Goal: Task Accomplishment & Management: Use online tool/utility

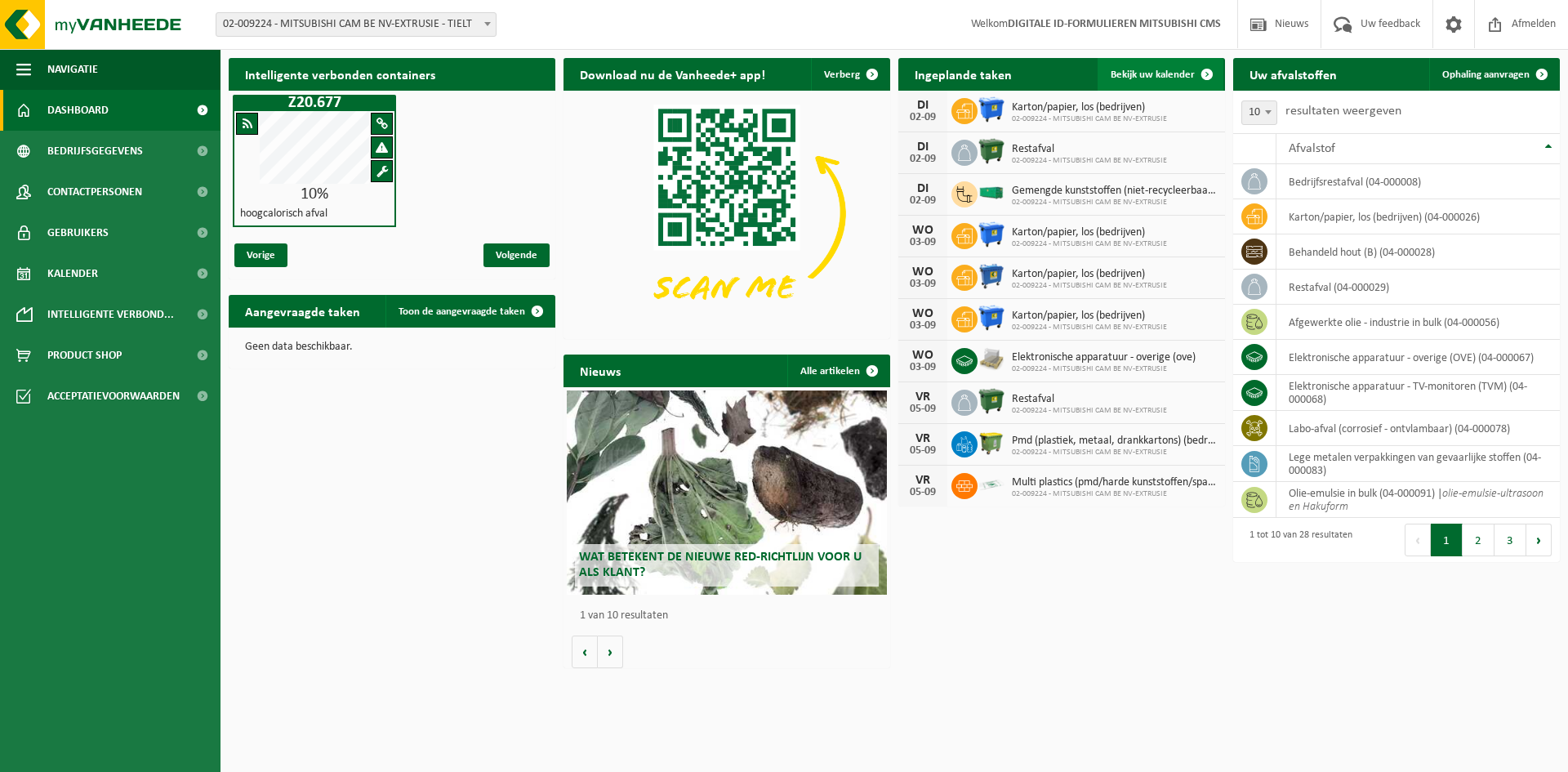
click at [1166, 69] on span "Bekijk uw kalender" at bounding box center [1153, 75] width 84 height 11
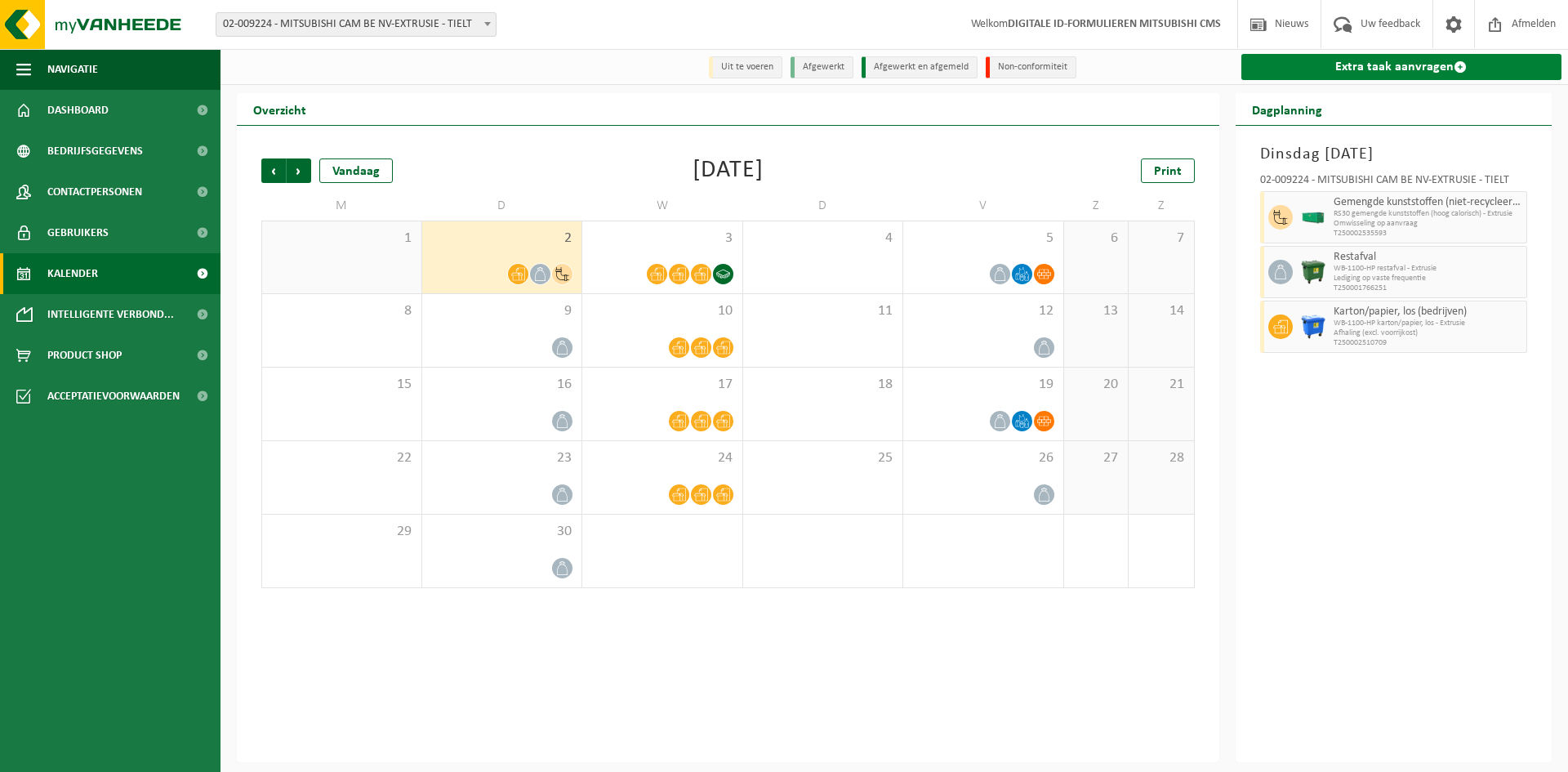
click at [1354, 57] on link "Extra taak aanvragen" at bounding box center [1401, 67] width 321 height 26
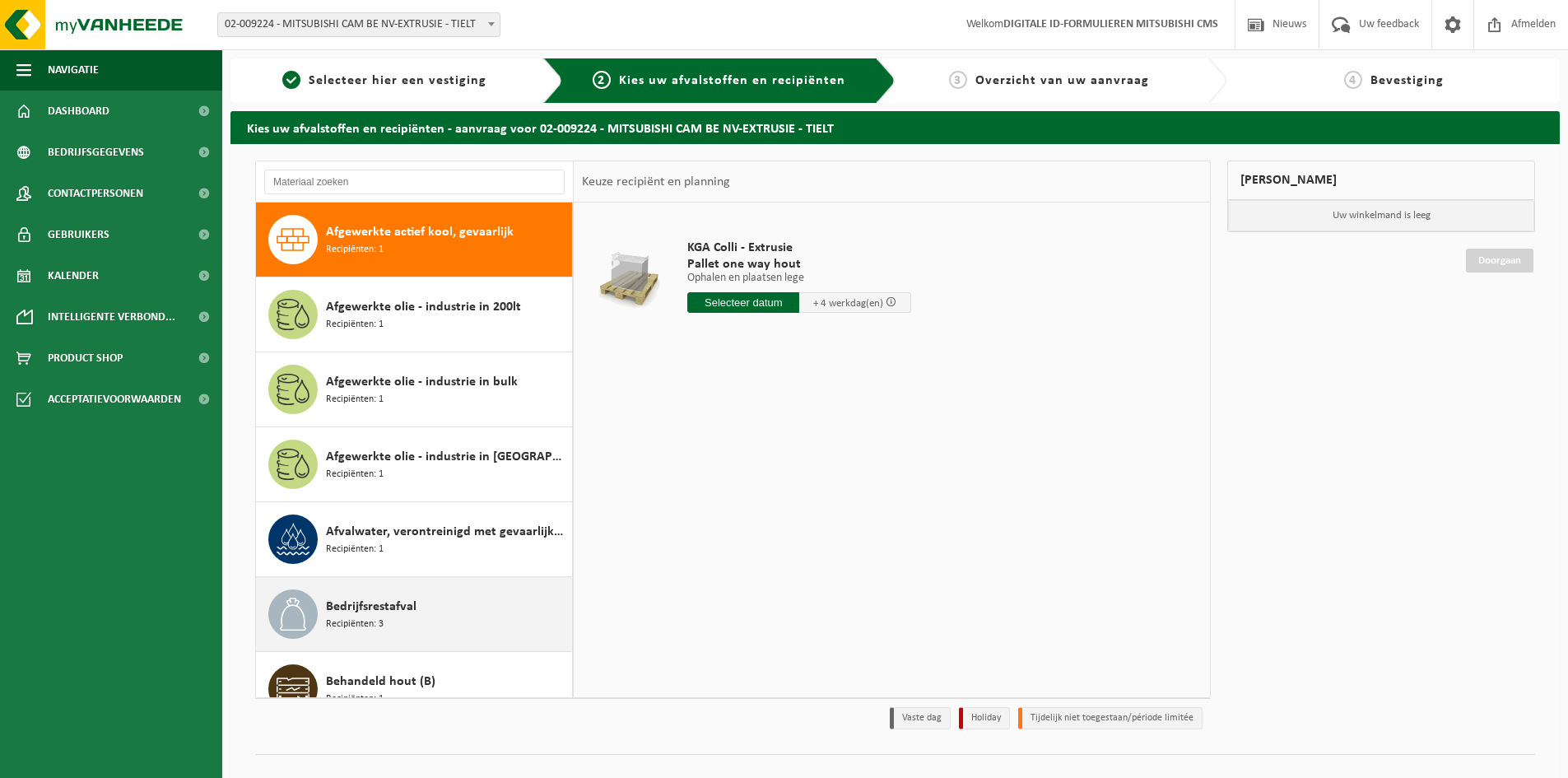
scroll to position [494, 0]
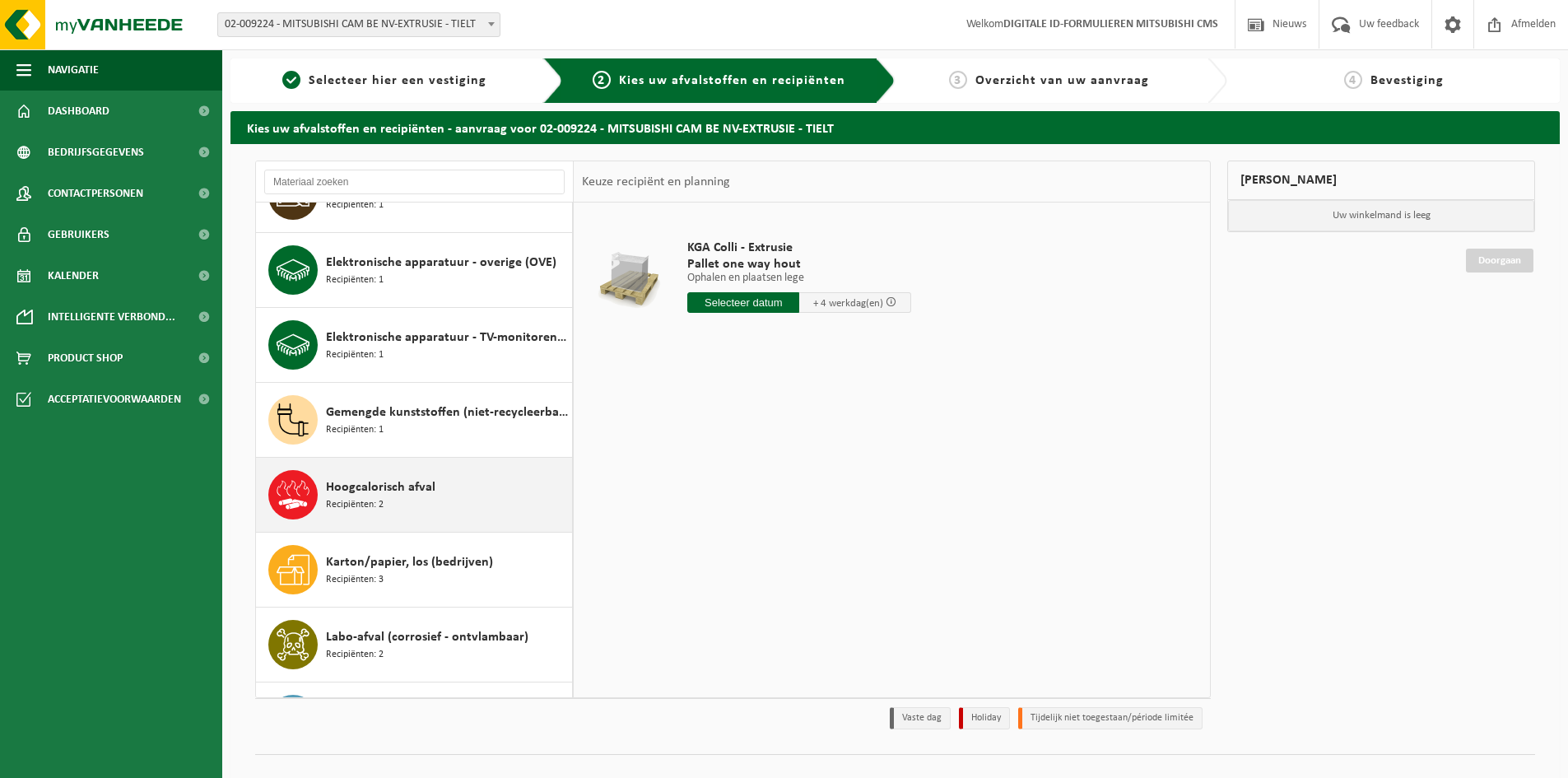
click at [407, 506] on div "Hoogcalorisch afval Recipiënten: 2" at bounding box center [447, 494] width 242 height 49
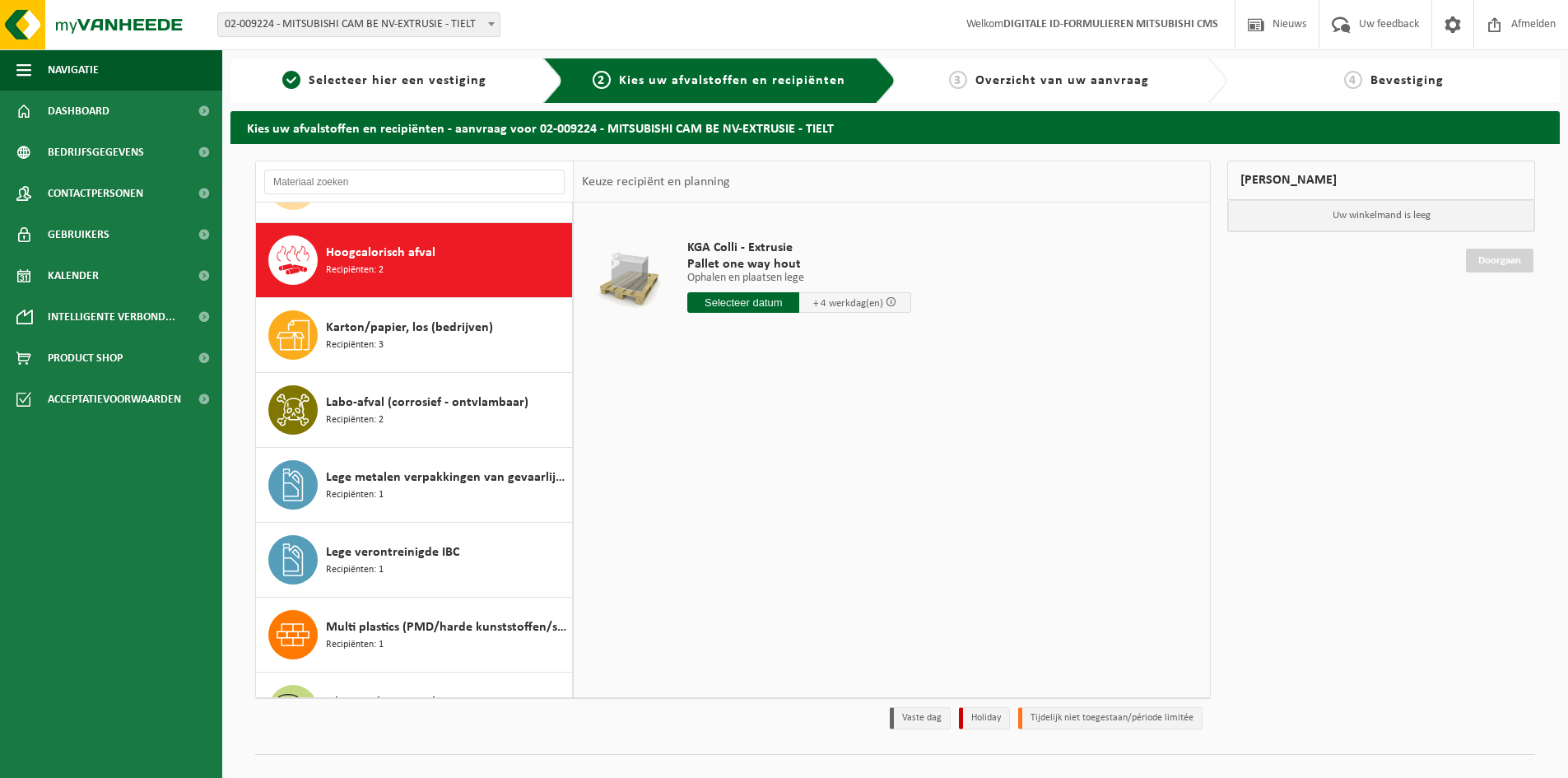
scroll to position [749, 0]
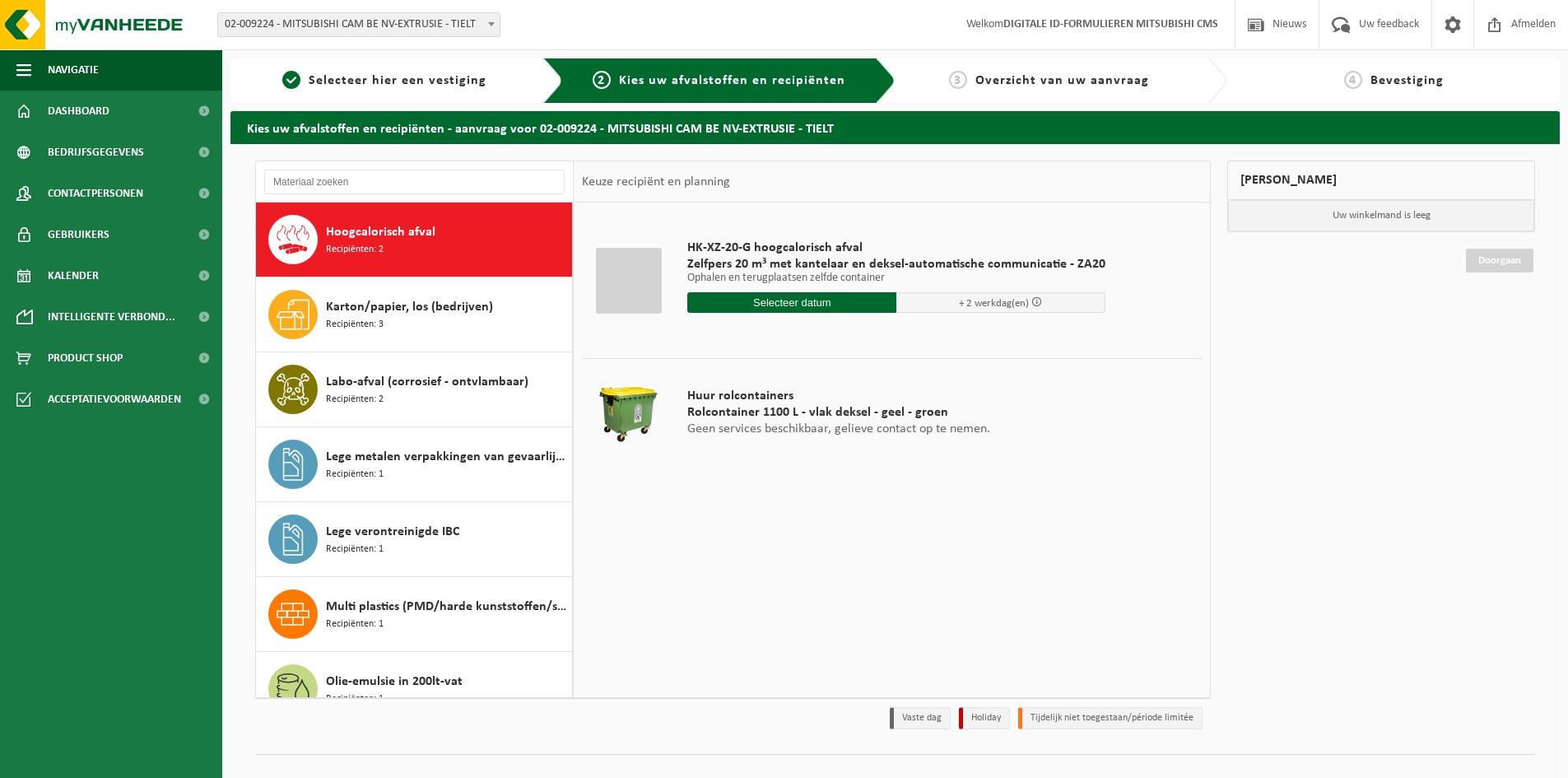
click at [776, 303] on input "text" at bounding box center [792, 302] width 209 height 21
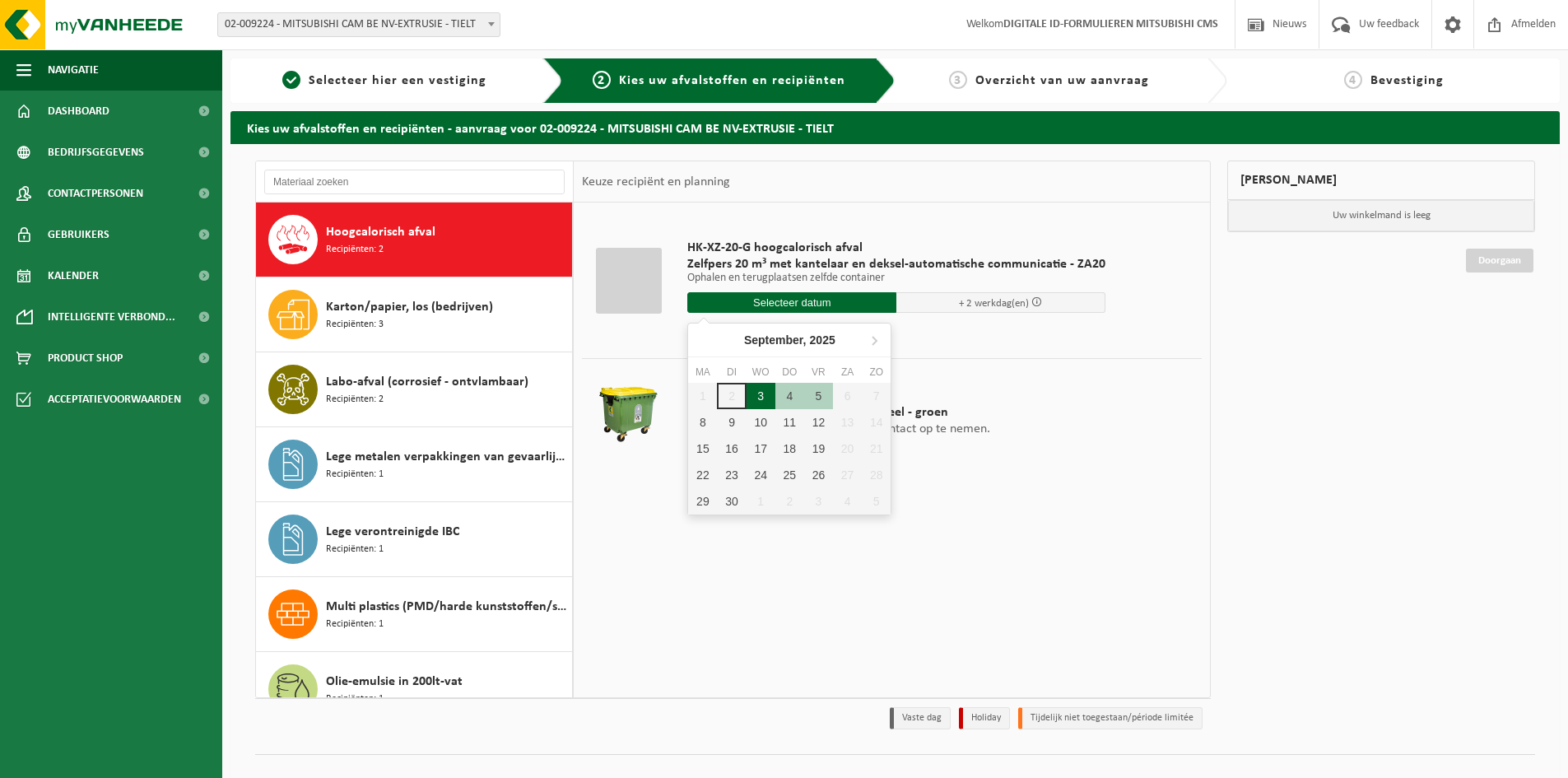
click at [764, 396] on div "3" at bounding box center [761, 396] width 29 height 26
type input "Van 2025-09-03"
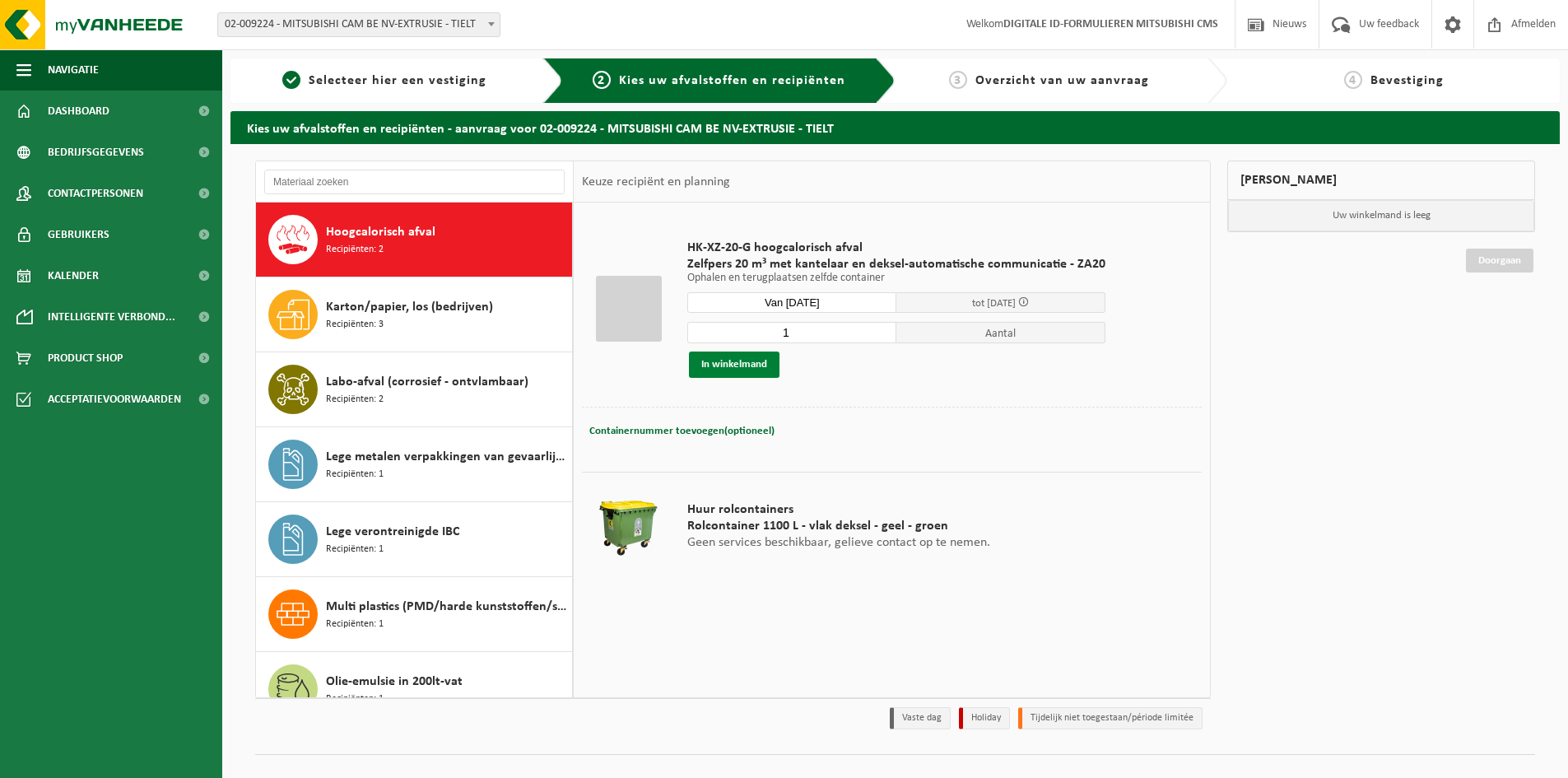
click at [760, 363] on button "In winkelmand" at bounding box center [734, 364] width 91 height 26
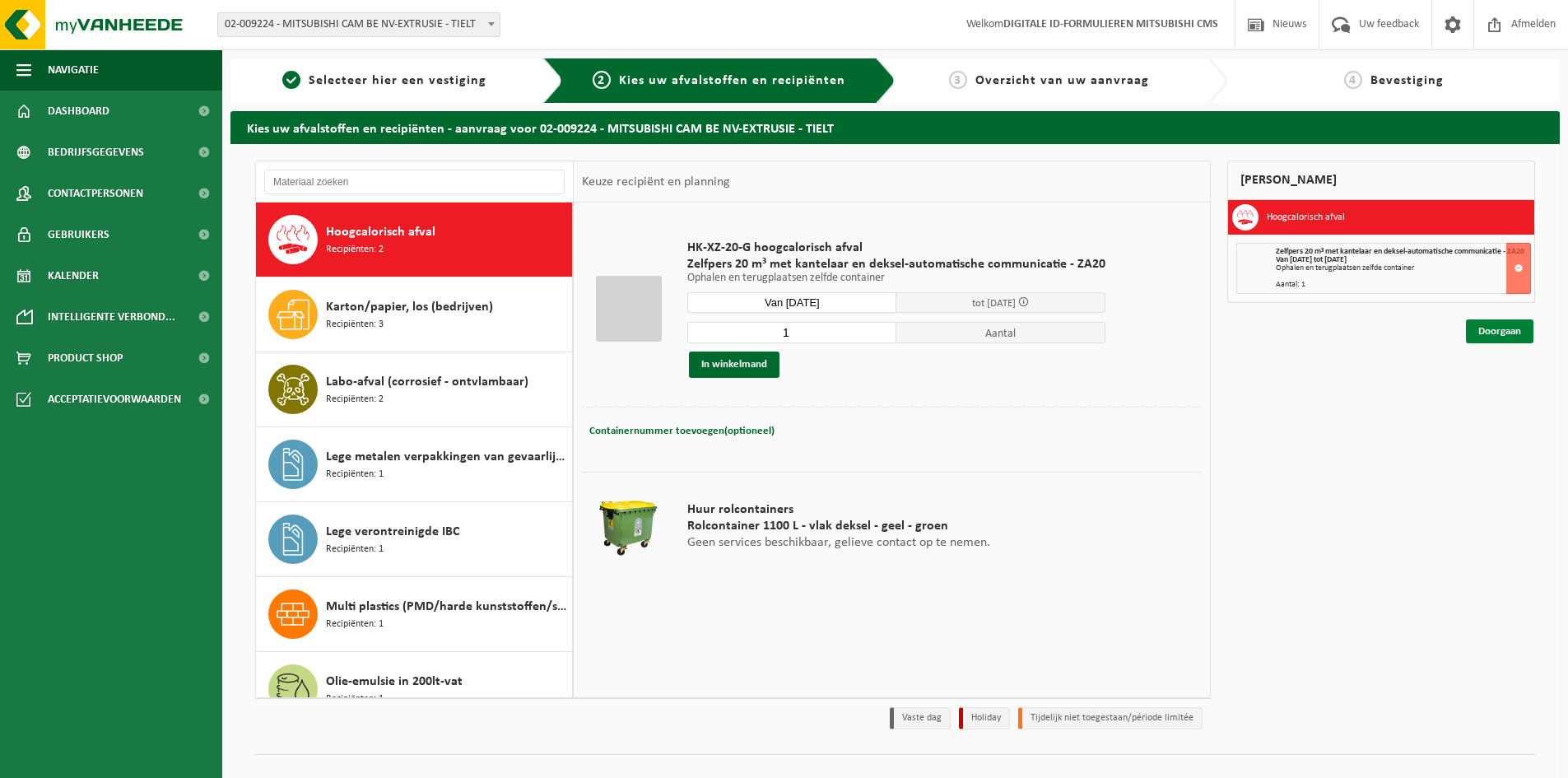
click at [1511, 344] on link "Doorgaan" at bounding box center [1500, 331] width 67 height 24
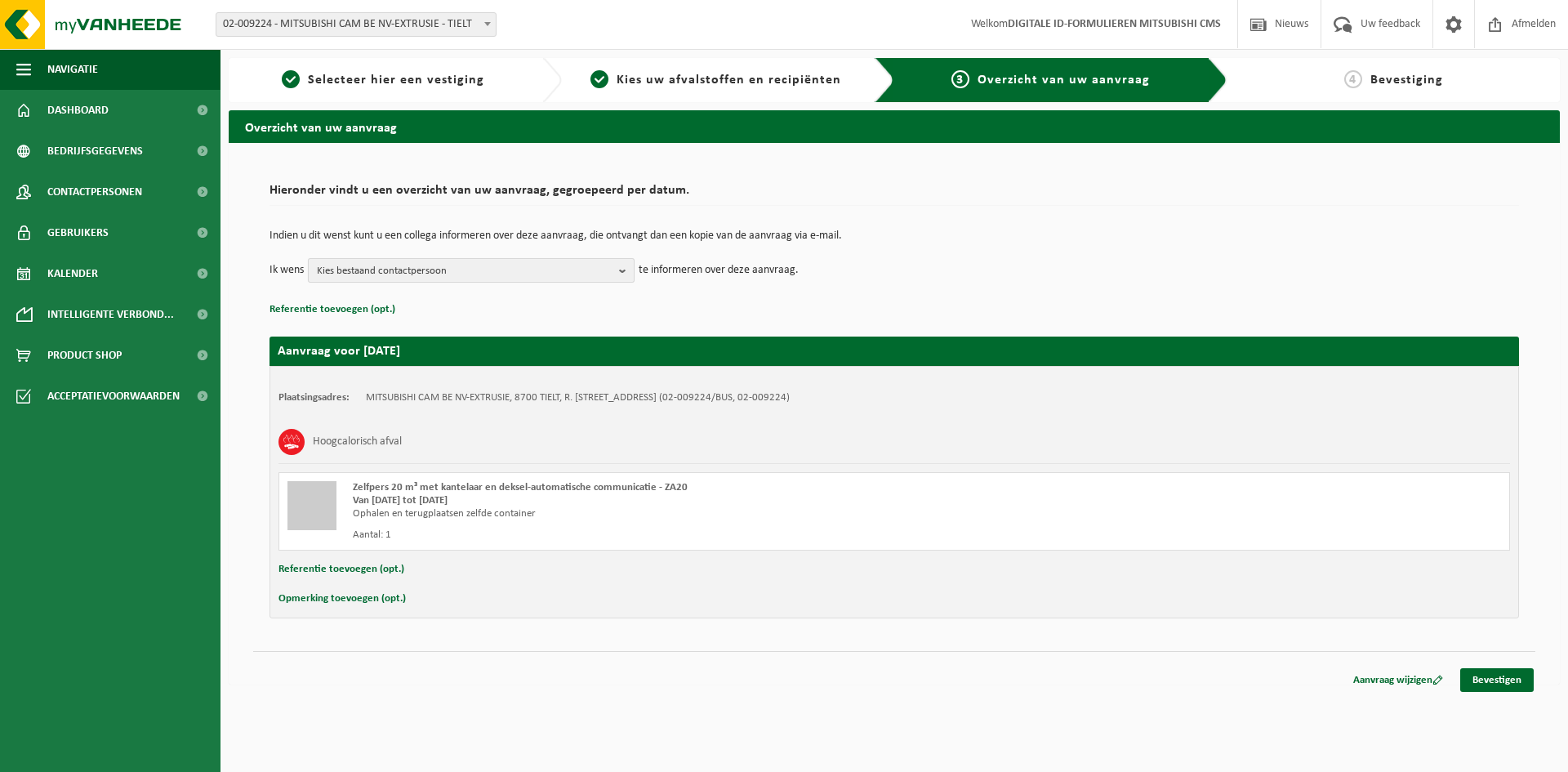
click at [573, 264] on span "Kies bestaand contactpersoon" at bounding box center [465, 272] width 296 height 25
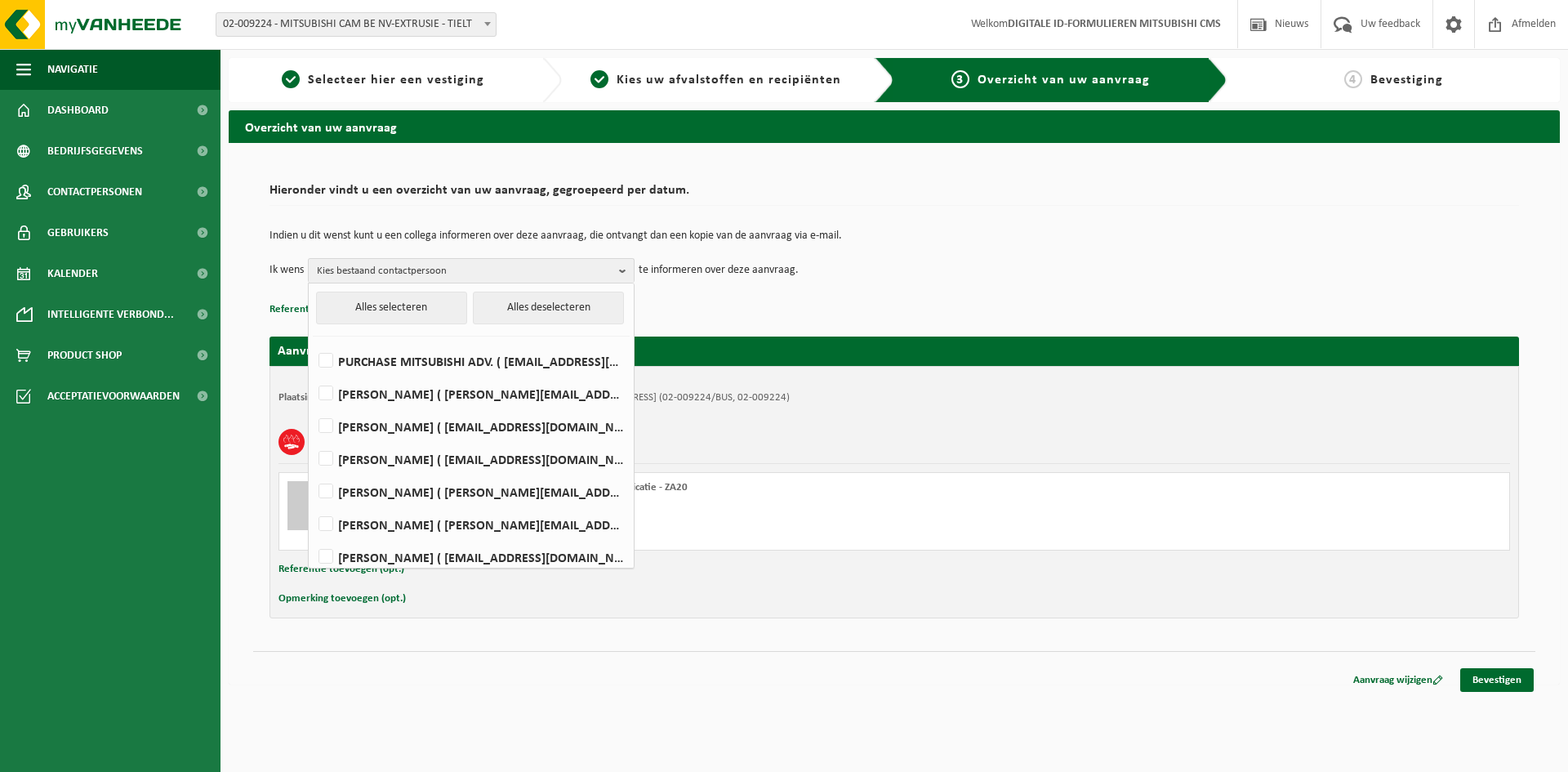
scroll to position [401, 0]
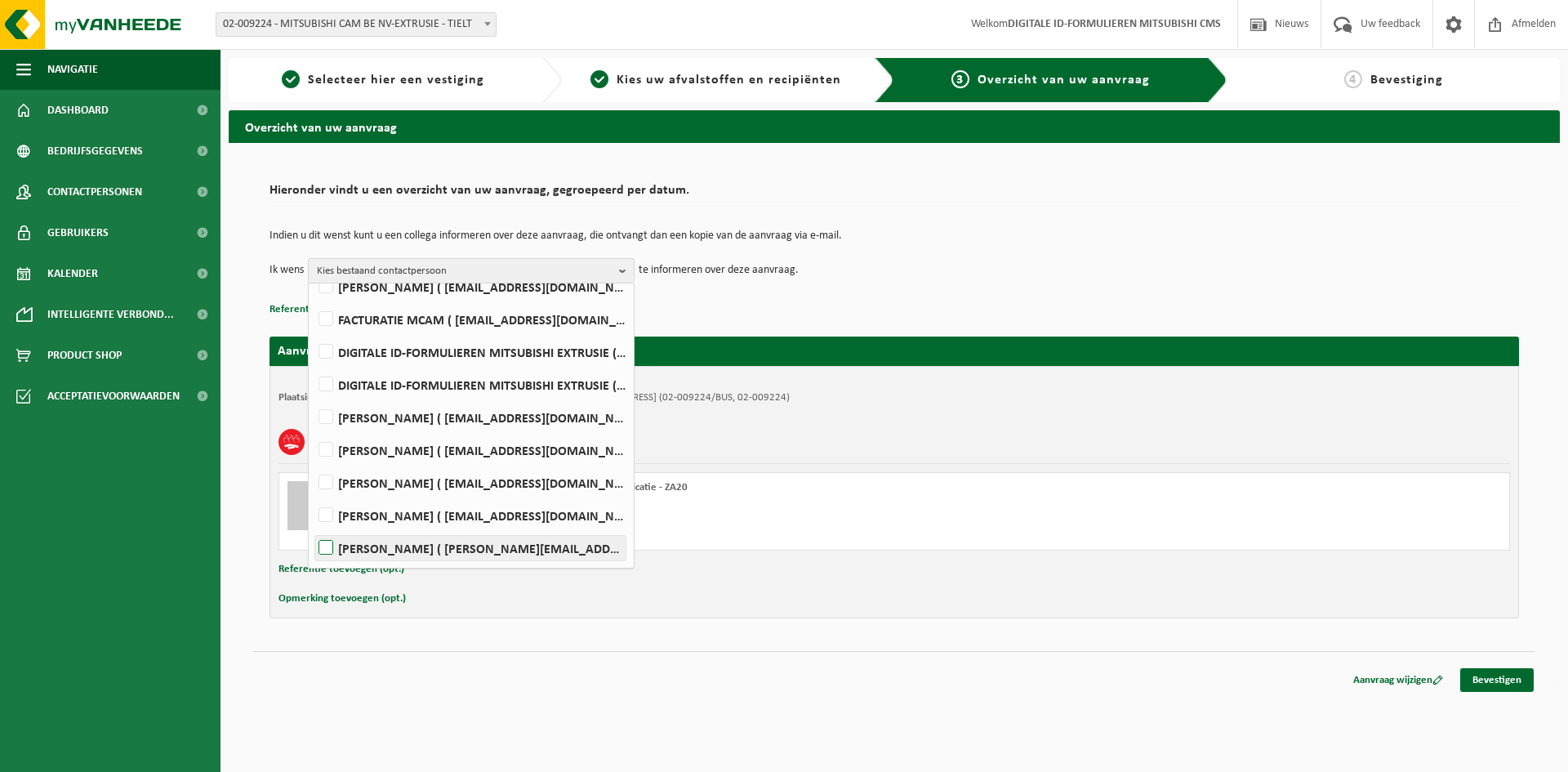
click at [425, 554] on label "Kris Willaert ( kris.willaert@mcgc.com )" at bounding box center [470, 549] width 311 height 25
click at [313, 528] on input "Kris Willaert ( kris.willaert@mcgc.com )" at bounding box center [312, 527] width 1 height 1
checkbox input "true"
click at [866, 288] on div "Indien u dit wenst kunt u een collega informeren over deze aanvraag, die ontvan…" at bounding box center [894, 256] width 1249 height 85
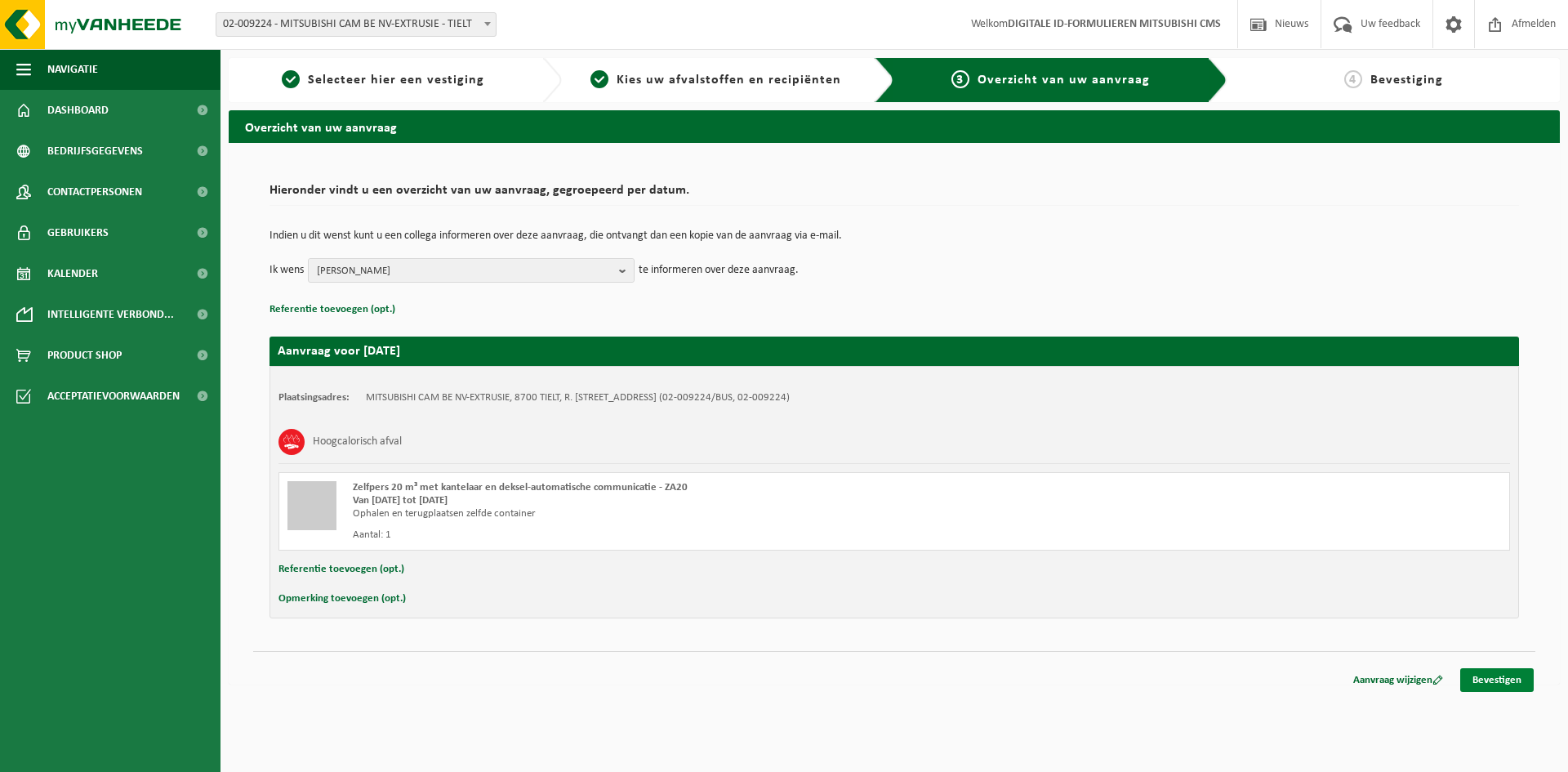
click at [1492, 681] on link "Bevestigen" at bounding box center [1497, 679] width 74 height 24
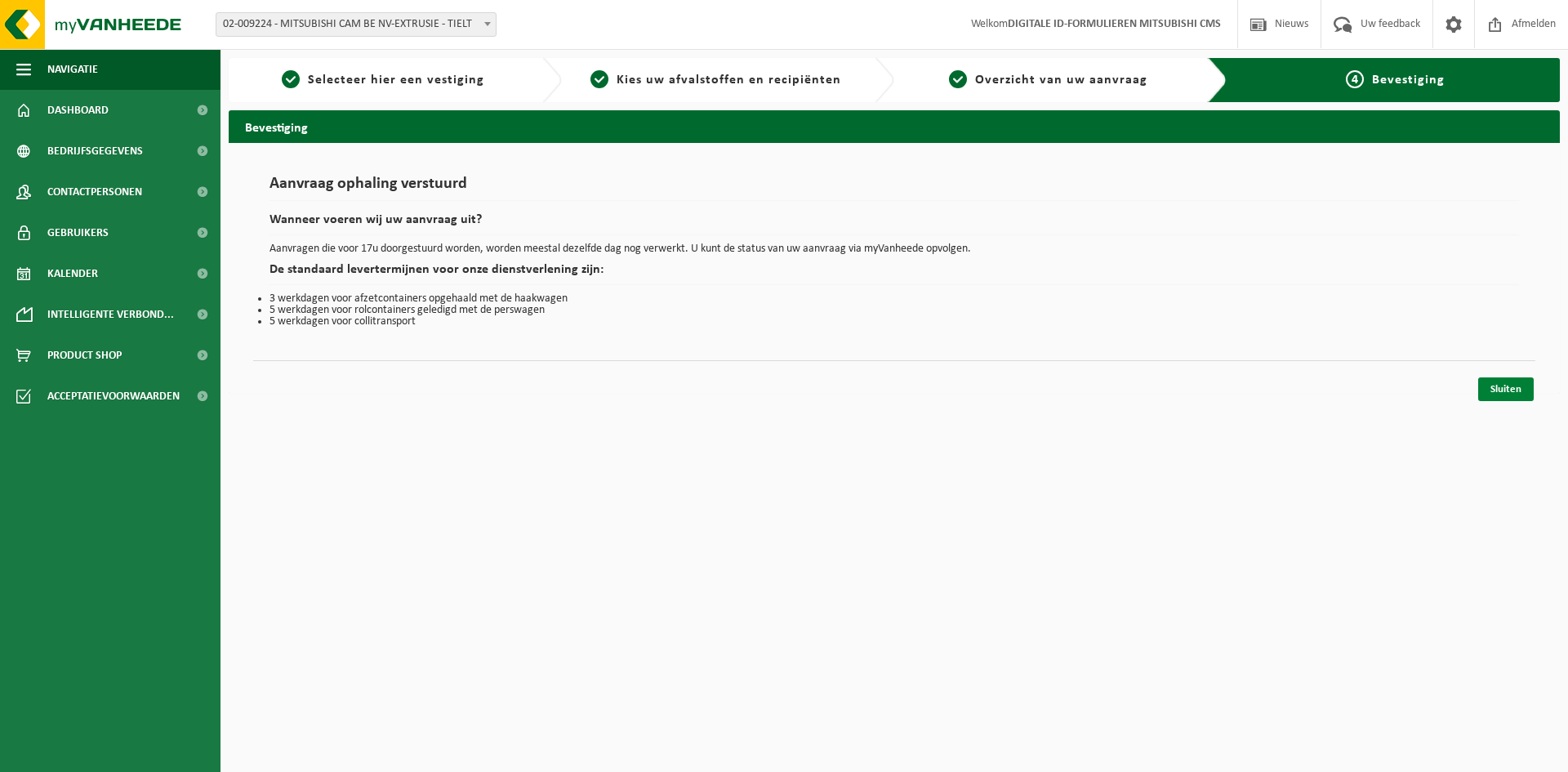
click at [1497, 390] on link "Sluiten" at bounding box center [1506, 389] width 55 height 24
